Goal: Task Accomplishment & Management: Manage account settings

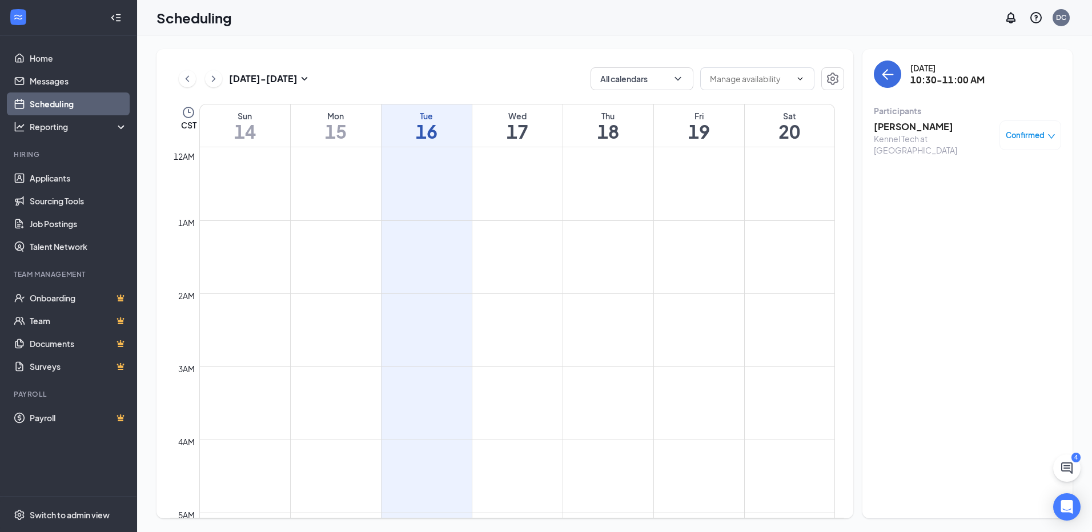
scroll to position [538, 0]
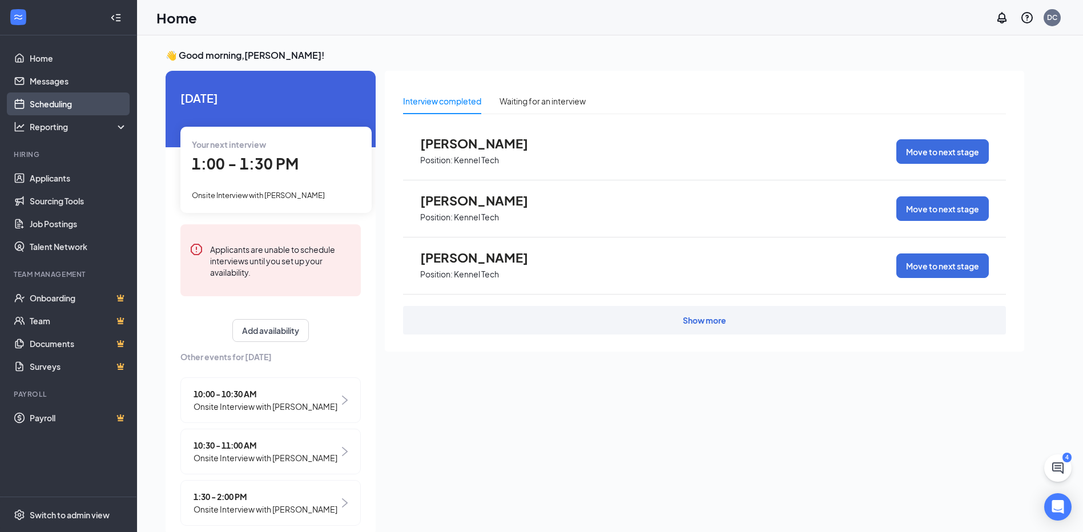
click at [63, 103] on link "Scheduling" at bounding box center [79, 104] width 98 height 23
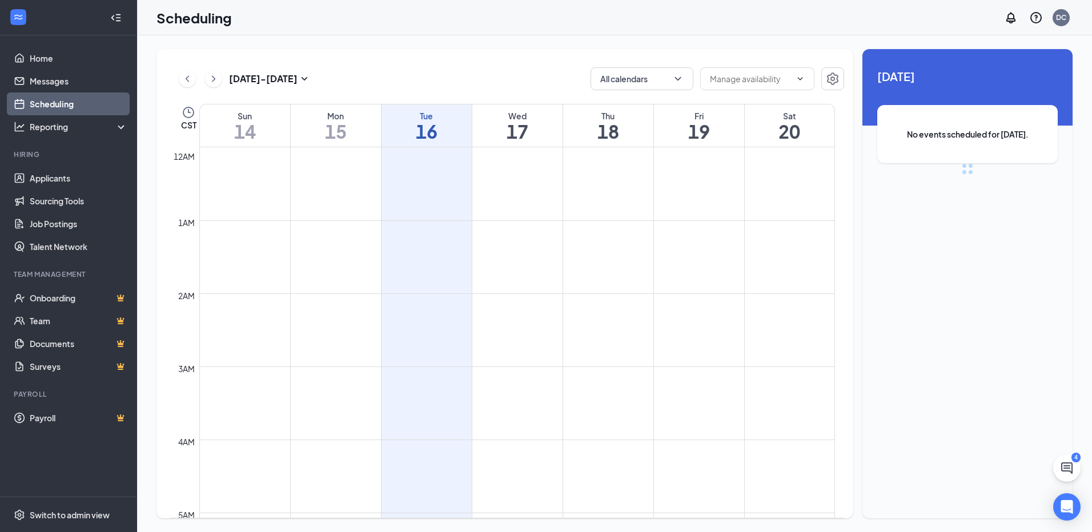
scroll to position [561, 0]
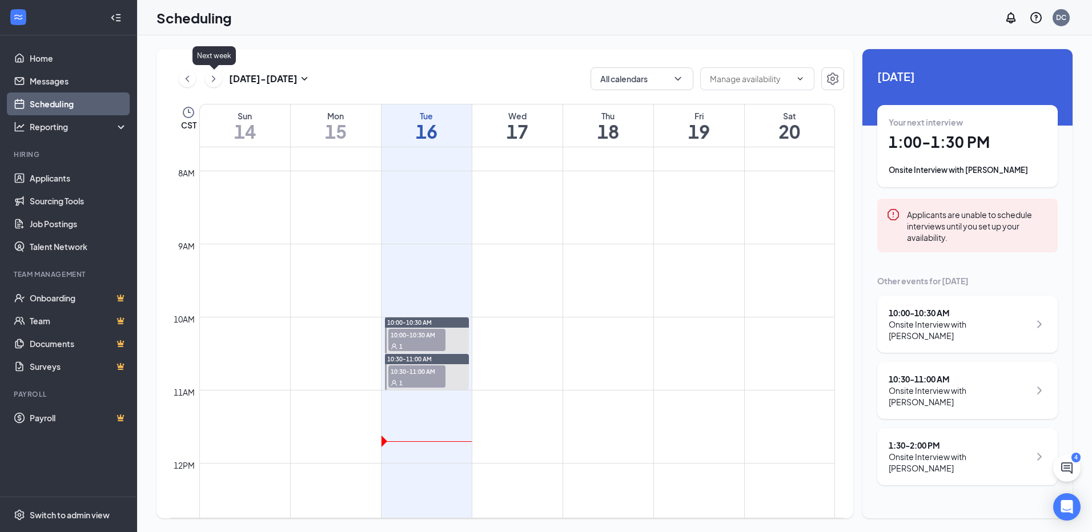
click at [214, 81] on icon "ChevronRight" at bounding box center [213, 79] width 11 height 14
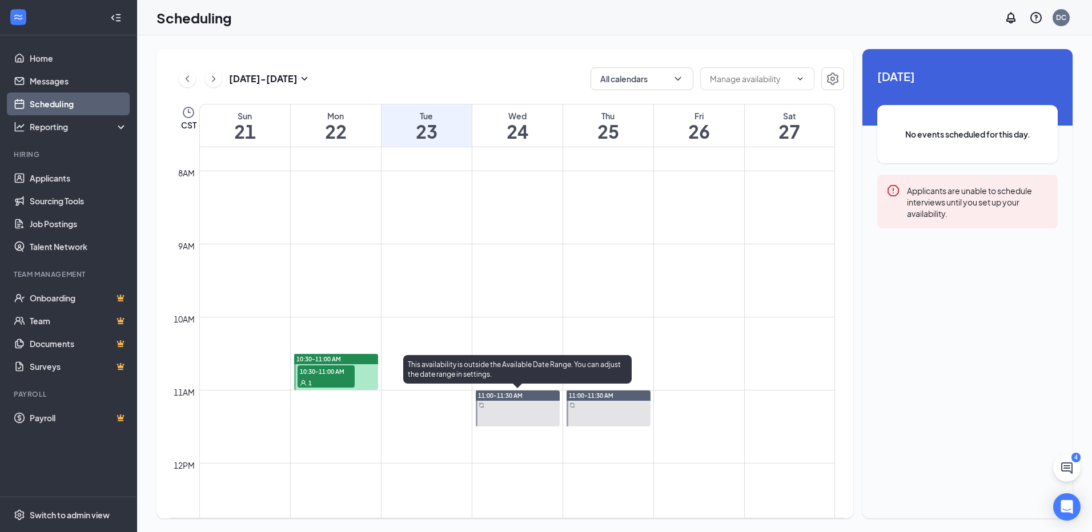
click at [487, 413] on div at bounding box center [518, 409] width 84 height 36
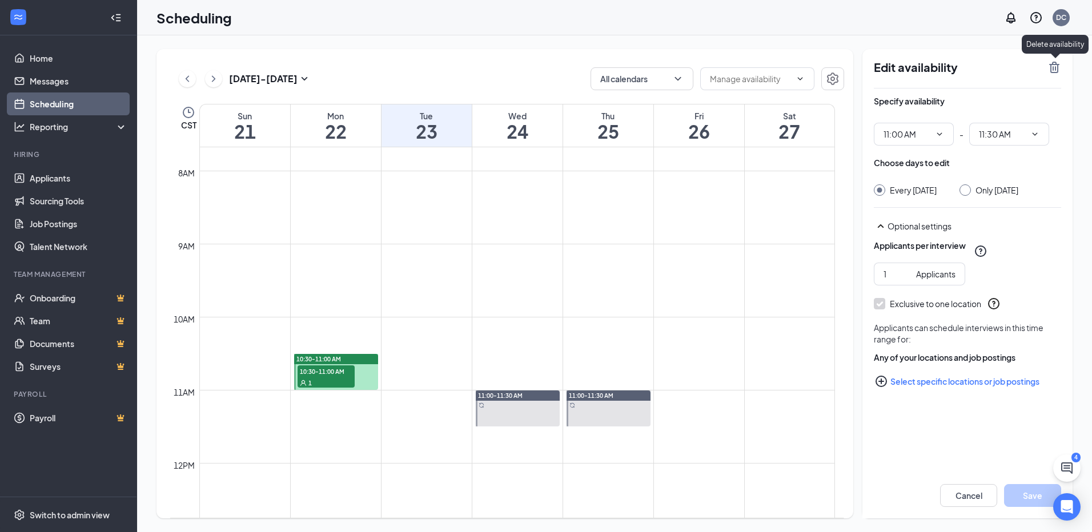
click at [1056, 64] on icon "TrashOutline" at bounding box center [1054, 67] width 10 height 11
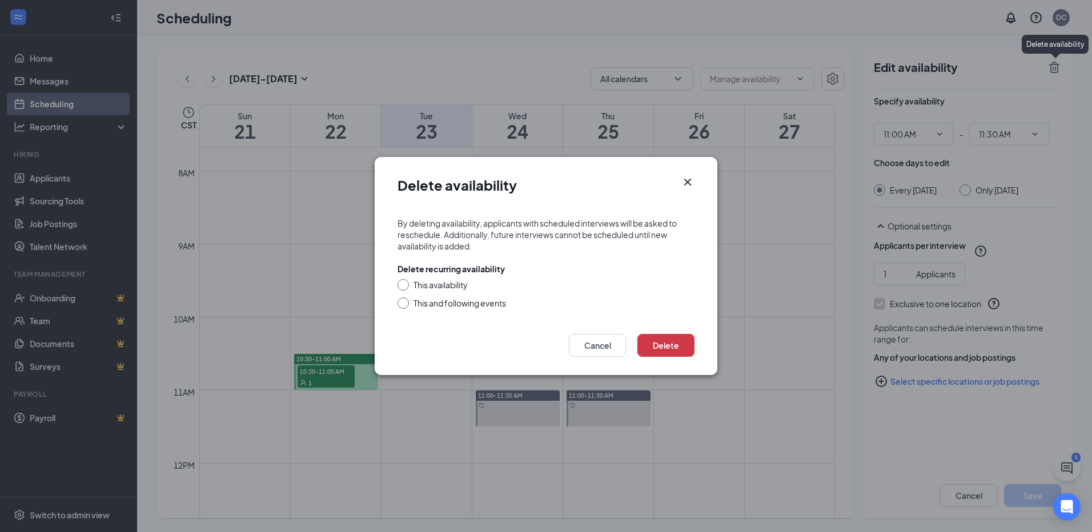
click at [404, 304] on input "This and following events" at bounding box center [401, 301] width 8 height 8
radio input "true"
click at [650, 349] on button "Delete" at bounding box center [665, 345] width 57 height 23
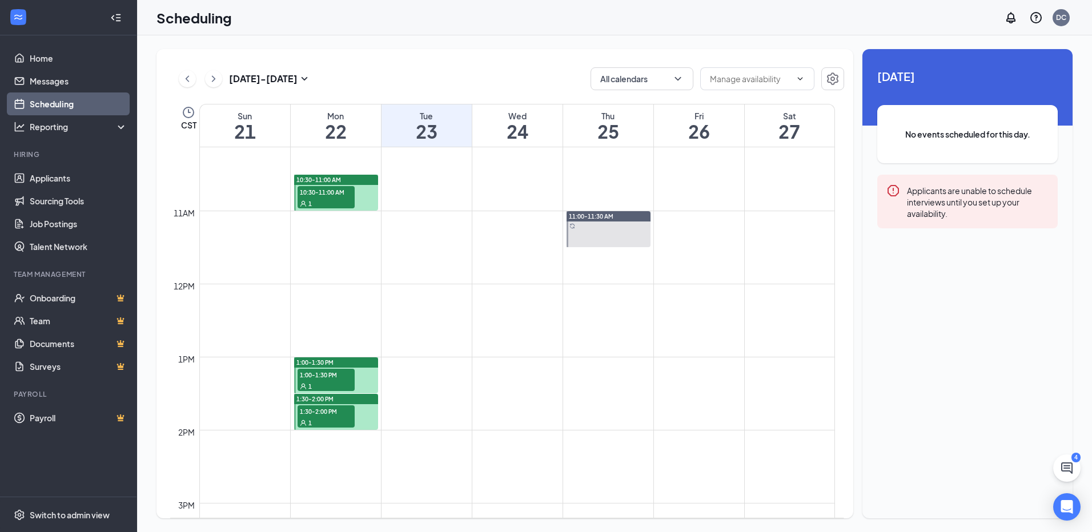
scroll to position [676, 0]
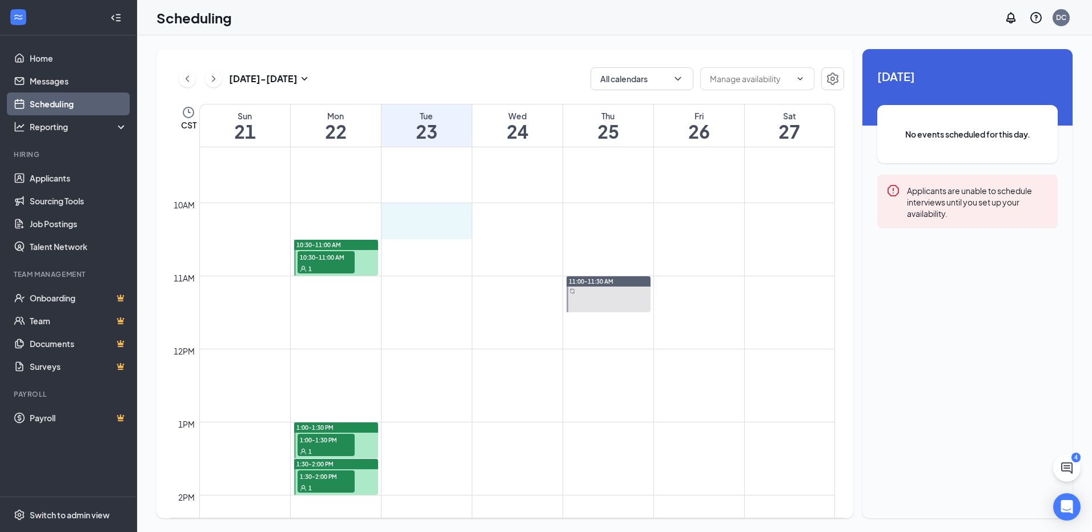
drag, startPoint x: 435, startPoint y: 206, endPoint x: 434, endPoint y: 223, distance: 17.2
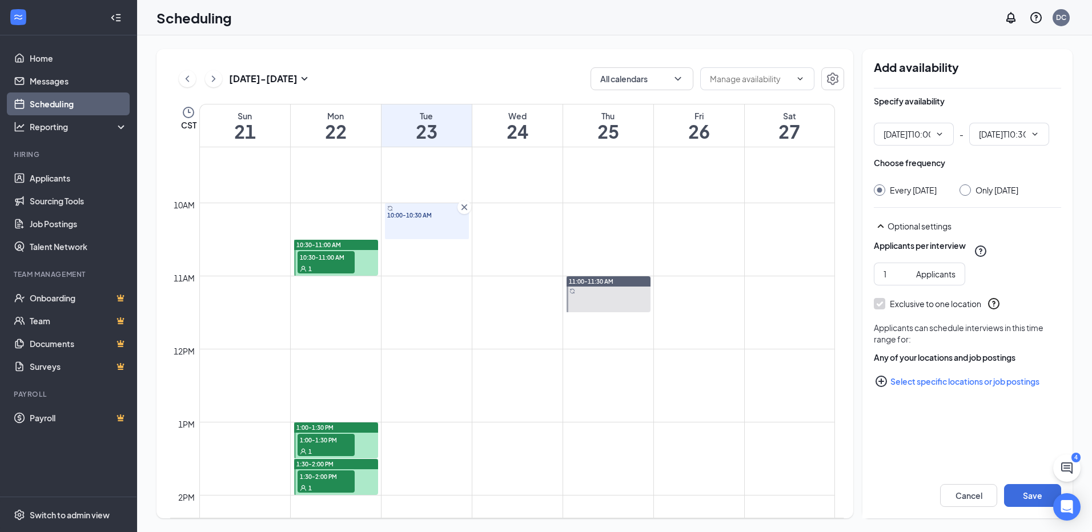
type input "10:00 AM"
type input "10:30 AM"
click at [967, 190] on input "Only [DATE]" at bounding box center [963, 188] width 8 height 8
radio input "true"
radio input "false"
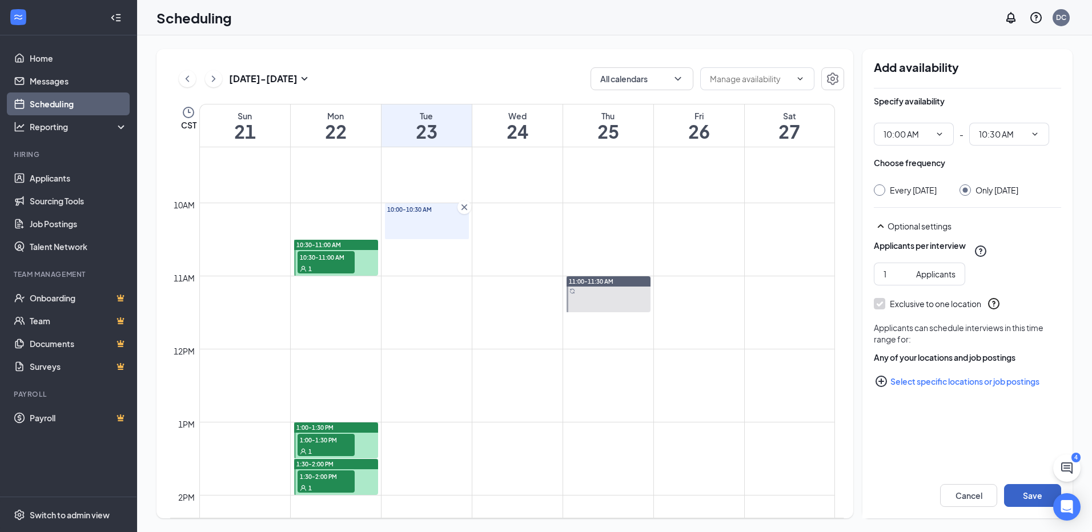
click at [1012, 492] on button "Save" at bounding box center [1032, 495] width 57 height 23
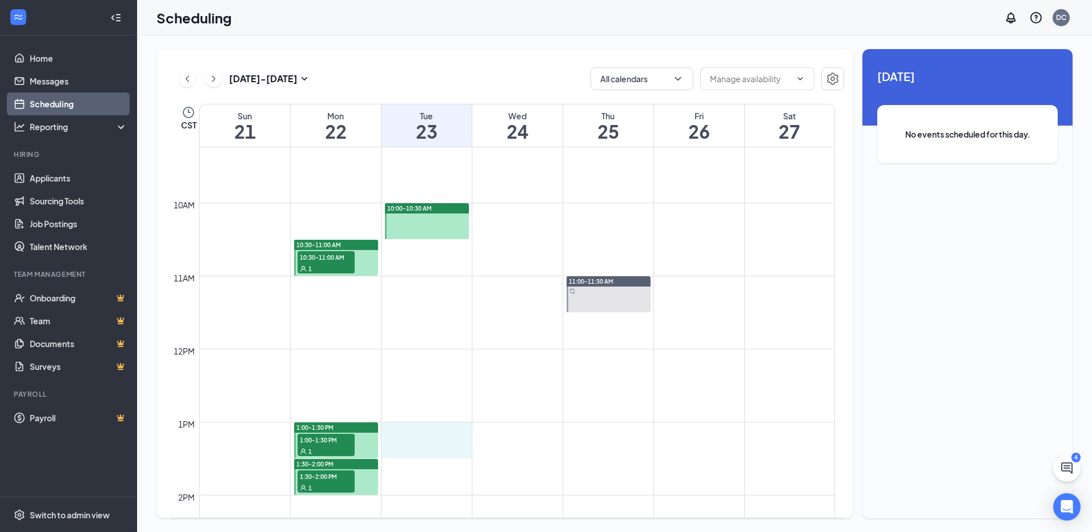
drag, startPoint x: 432, startPoint y: 427, endPoint x: 424, endPoint y: 443, distance: 17.6
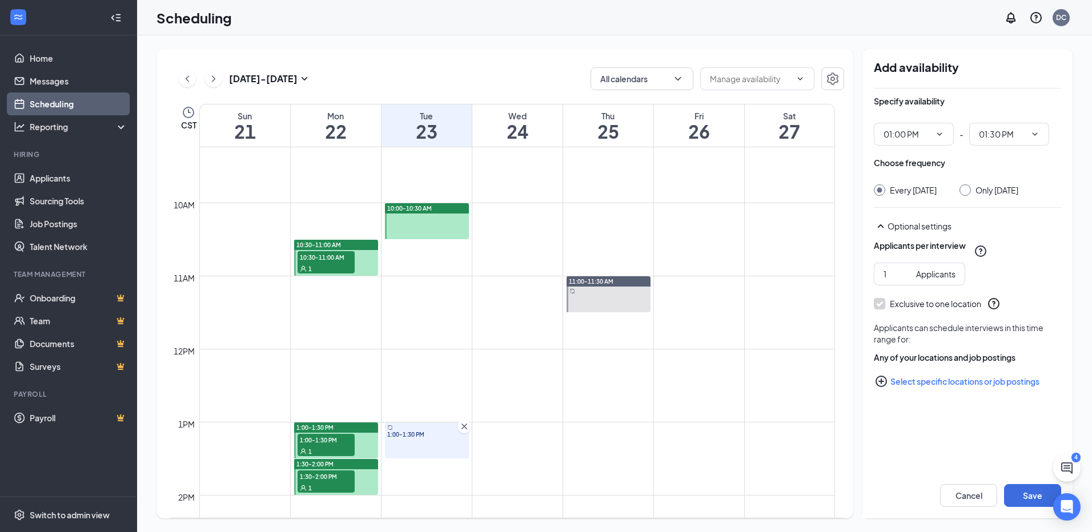
click at [967, 187] on input "Only Tuesday, Sep 23" at bounding box center [963, 188] width 8 height 8
radio input "true"
radio input "false"
click at [1027, 492] on button "Save" at bounding box center [1032, 495] width 57 height 23
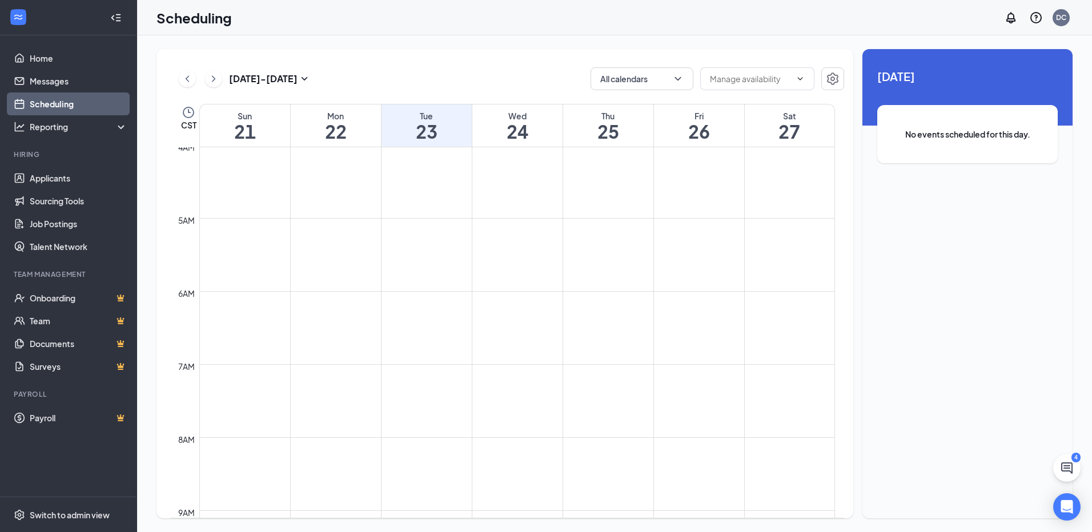
scroll to position [276, 0]
click at [41, 56] on link "Home" at bounding box center [79, 58] width 98 height 23
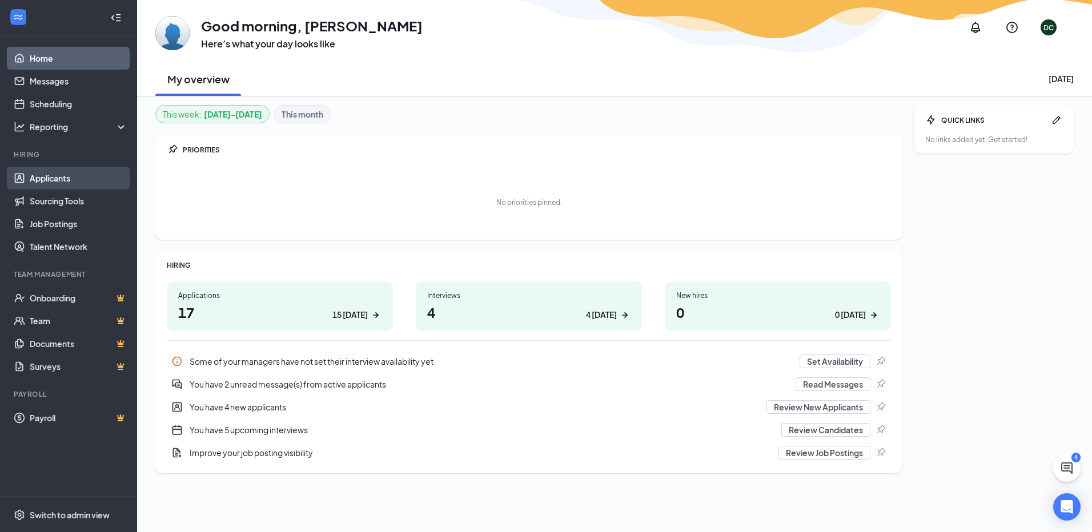
click at [50, 174] on link "Applicants" at bounding box center [79, 178] width 98 height 23
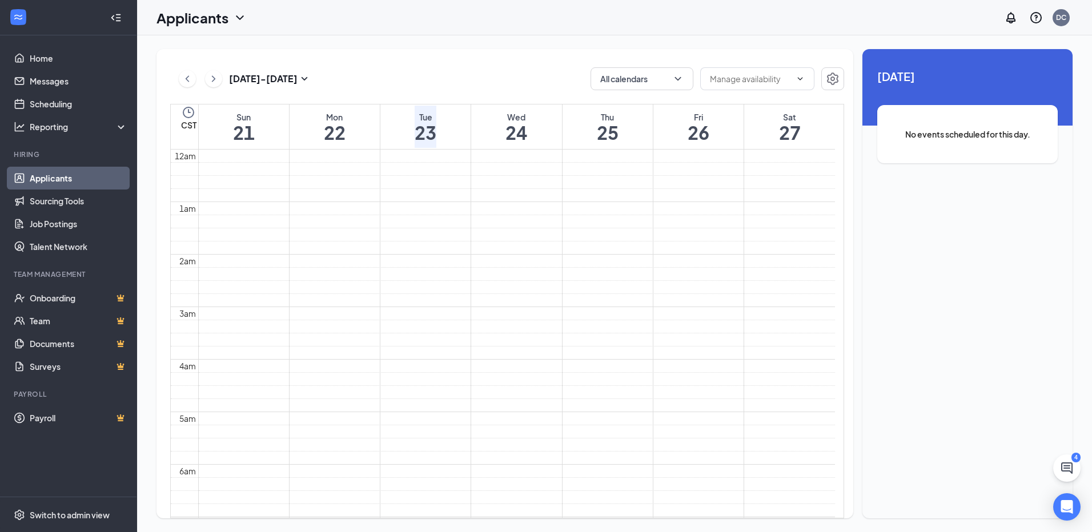
scroll to position [403, 0]
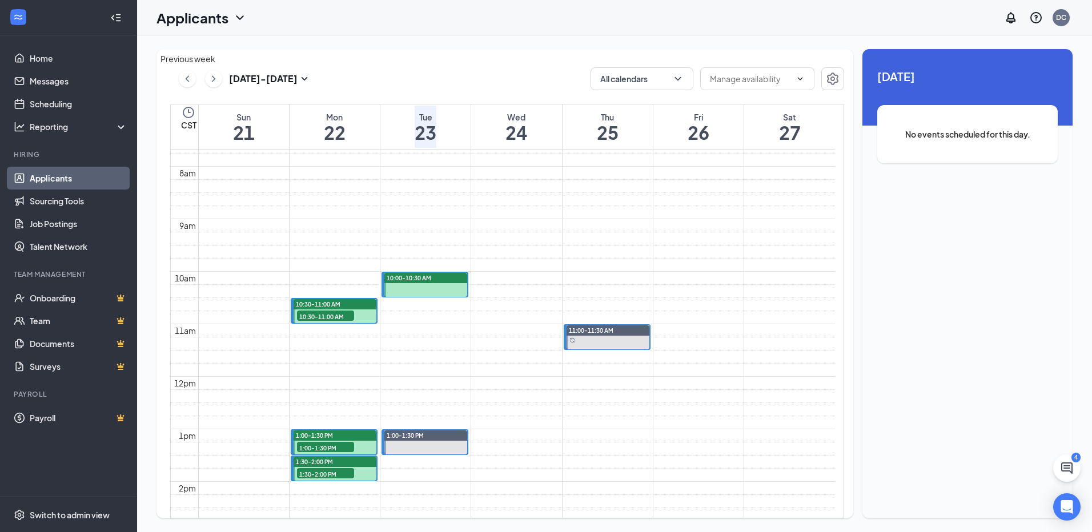
click at [187, 77] on icon "ChevronLeft" at bounding box center [187, 79] width 11 height 14
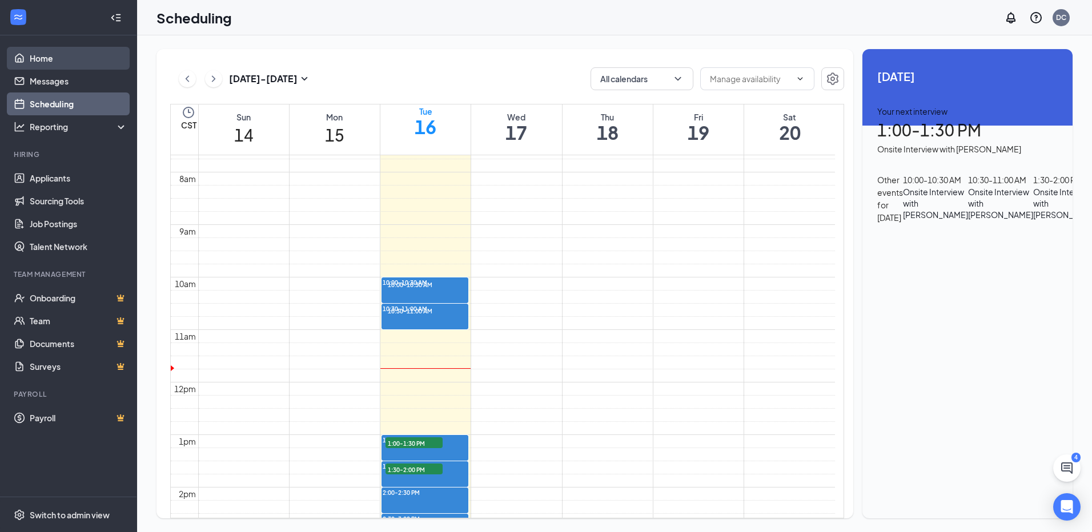
click at [43, 60] on link "Home" at bounding box center [79, 58] width 98 height 23
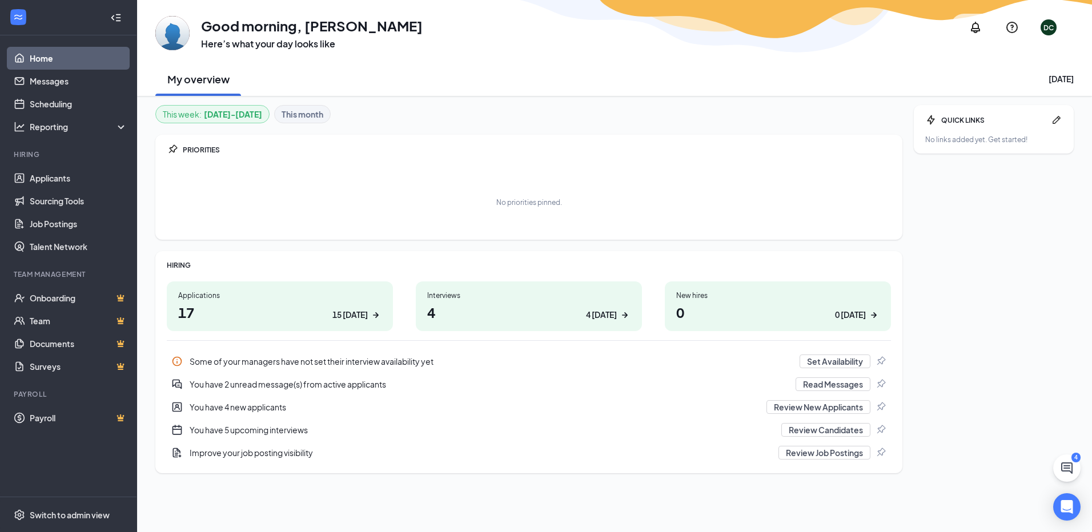
click at [43, 60] on link "Home" at bounding box center [79, 58] width 98 height 23
click at [54, 104] on link "Scheduling" at bounding box center [79, 104] width 98 height 23
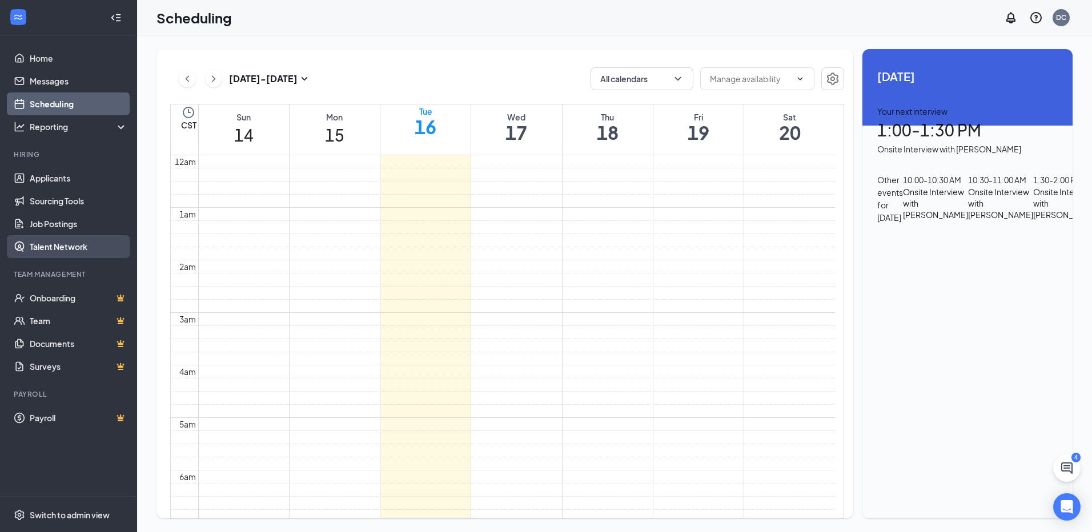
scroll to position [403, 0]
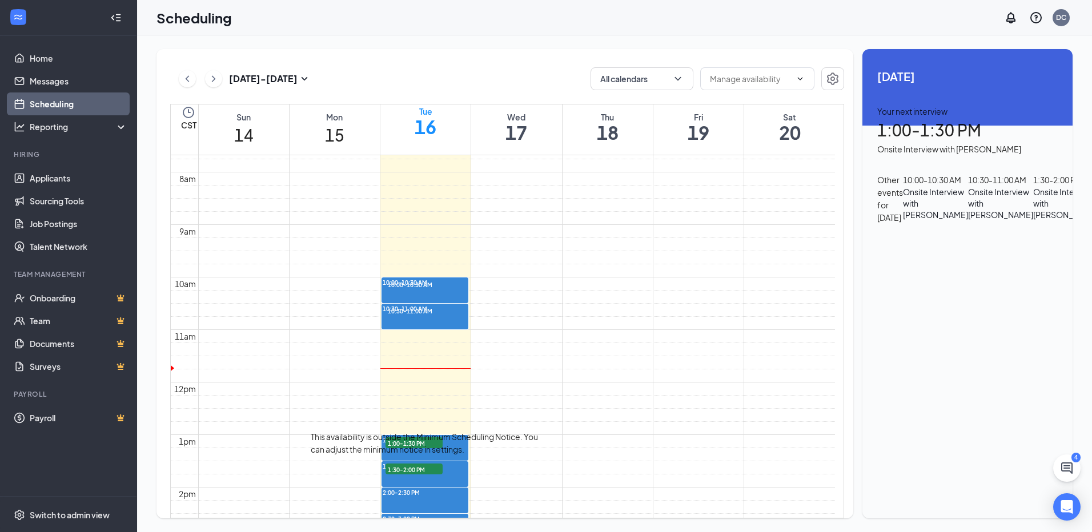
click at [447, 444] on div "This availability is outside the Minimum Scheduling Notice. You can adjust the …" at bounding box center [425, 443] width 228 height 25
click at [410, 73] on div "Sep 14 - Sep 20 All calendars" at bounding box center [507, 78] width 674 height 23
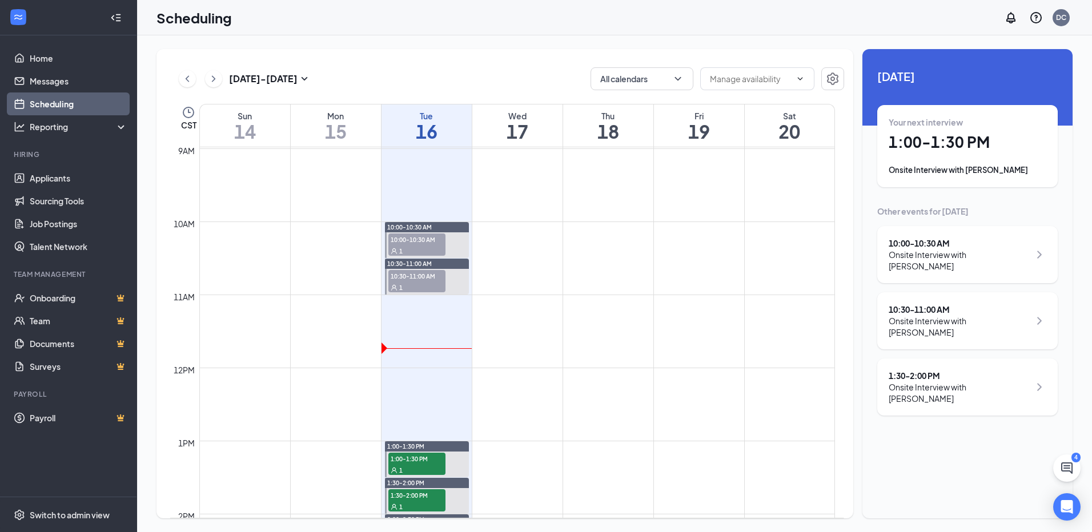
scroll to position [790, 0]
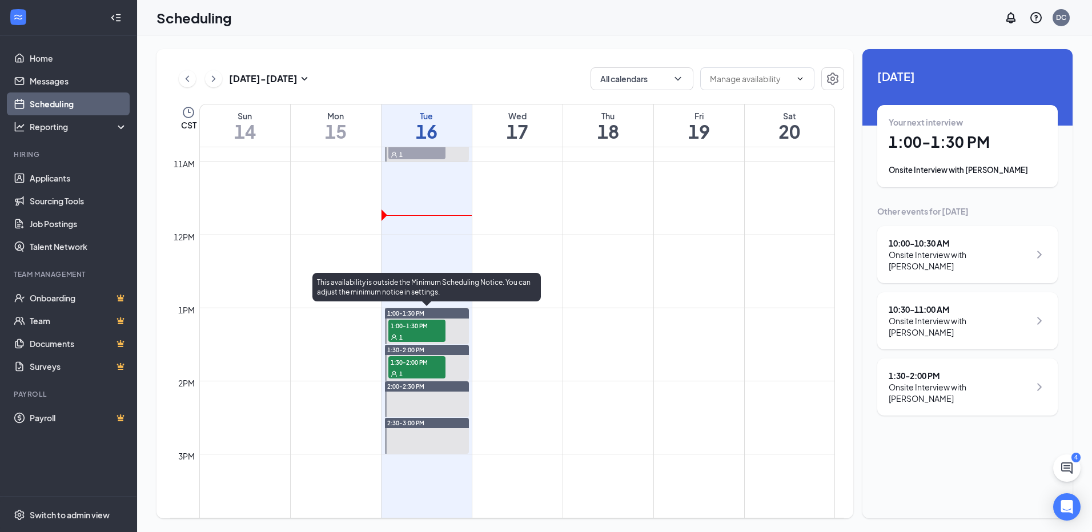
click at [420, 325] on span "1:00-1:30 PM" at bounding box center [416, 325] width 57 height 11
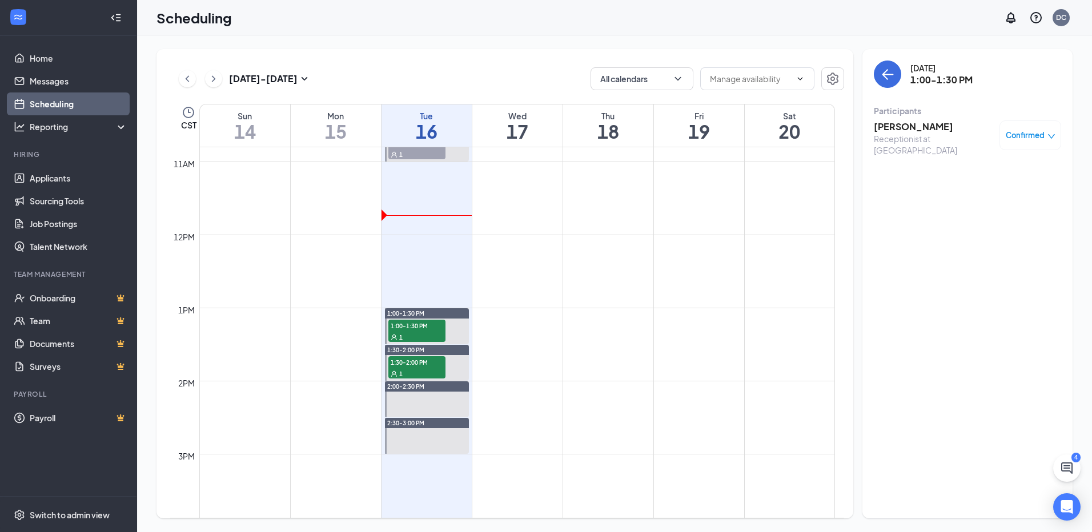
click at [910, 131] on h3 "[PERSON_NAME]" at bounding box center [934, 126] width 120 height 13
